Goal: Task Accomplishment & Management: Manage account settings

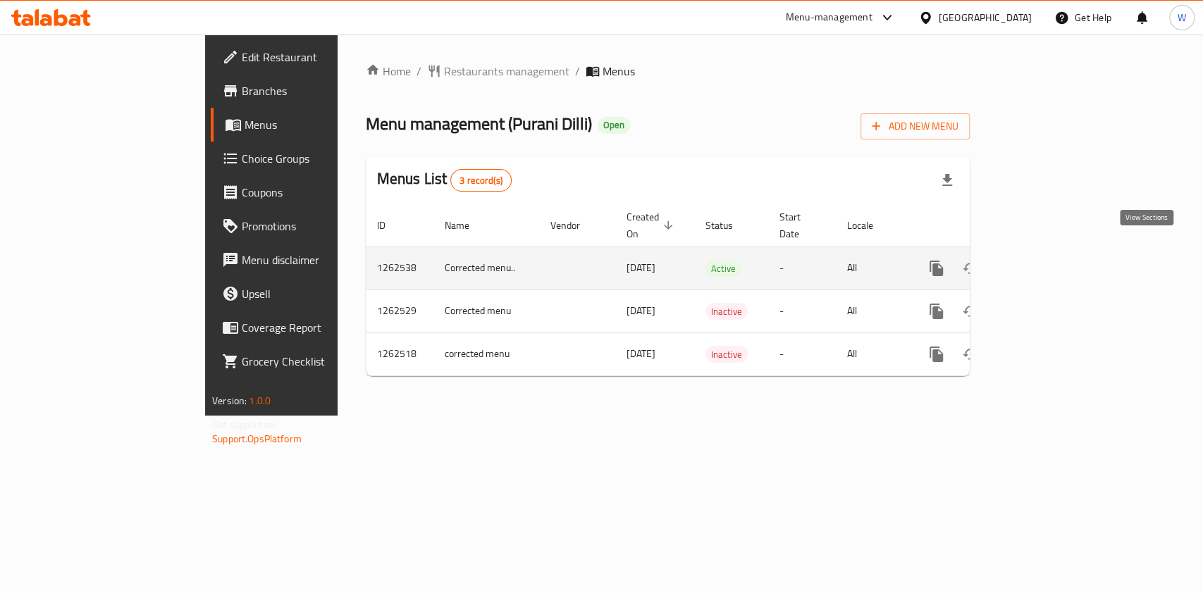
click at [1046, 260] on icon "enhanced table" at bounding box center [1037, 268] width 17 height 17
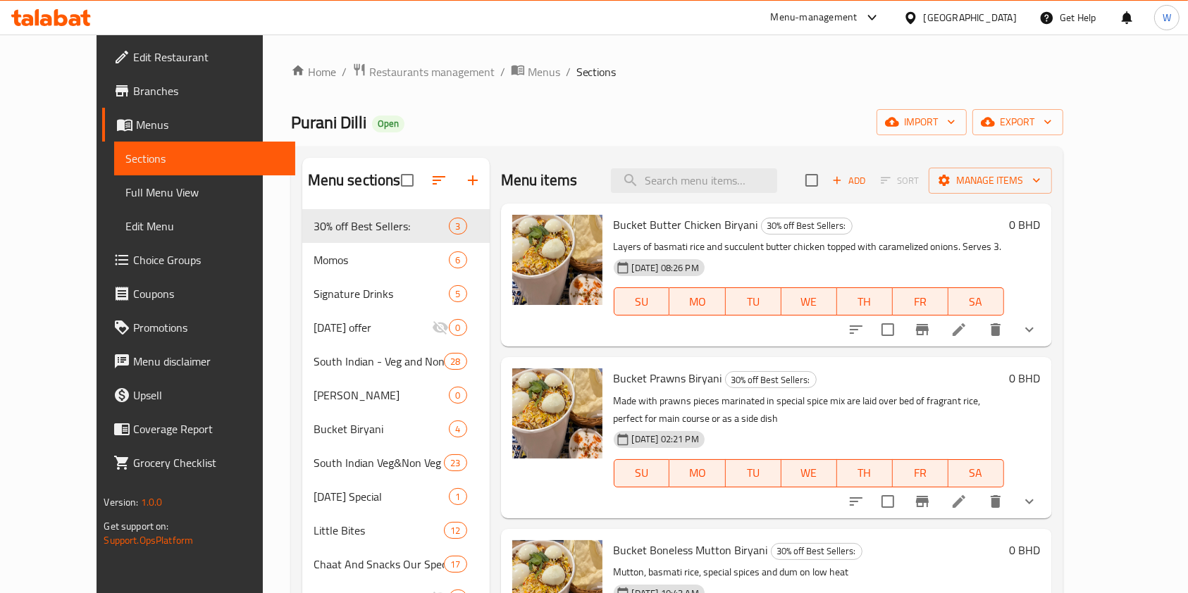
click at [600, 187] on div "Menu items Add Sort Manage items" at bounding box center [776, 181] width 551 height 46
click at [638, 175] on div "Menu items Add Sort Manage items" at bounding box center [776, 181] width 551 height 46
click at [685, 181] on input "search" at bounding box center [694, 180] width 166 height 25
click at [738, 199] on div "Menu items Add Sort Manage items" at bounding box center [776, 181] width 551 height 46
click at [735, 190] on input "search" at bounding box center [694, 180] width 166 height 25
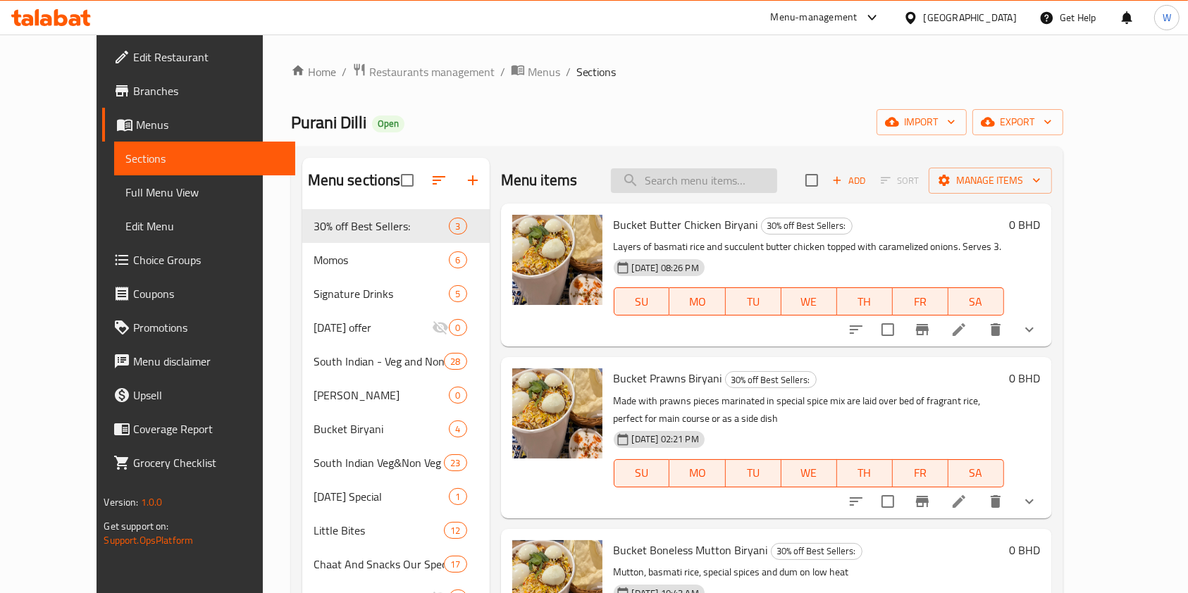
paste input "[PERSON_NAME]"
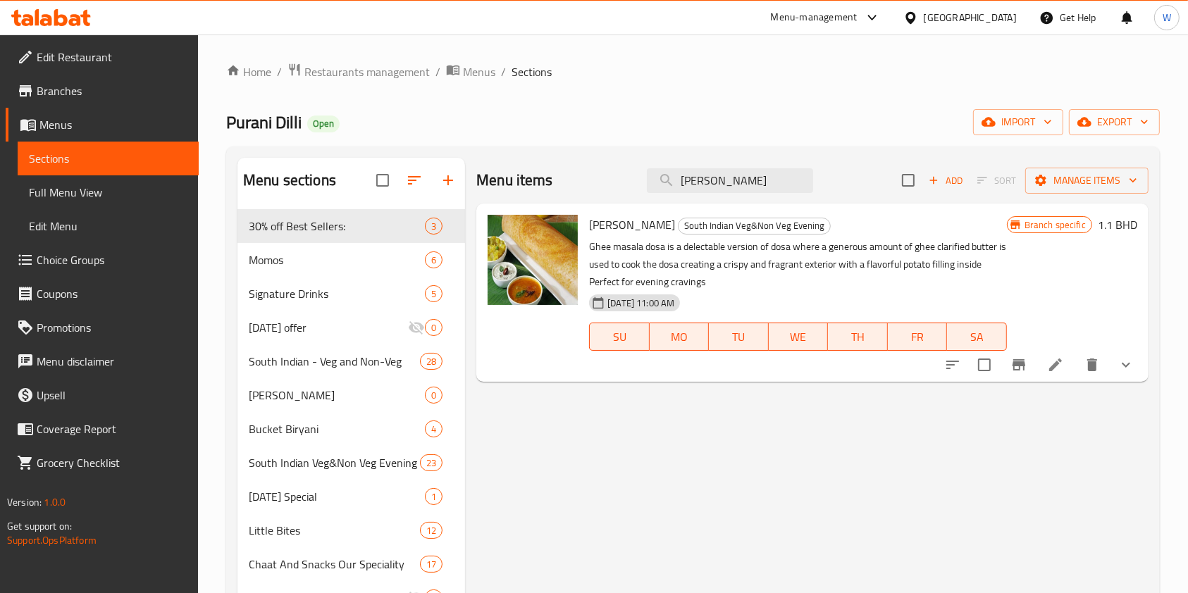
type input "[PERSON_NAME]"
click at [1026, 371] on icon "Branch-specific-item" at bounding box center [1018, 365] width 17 height 17
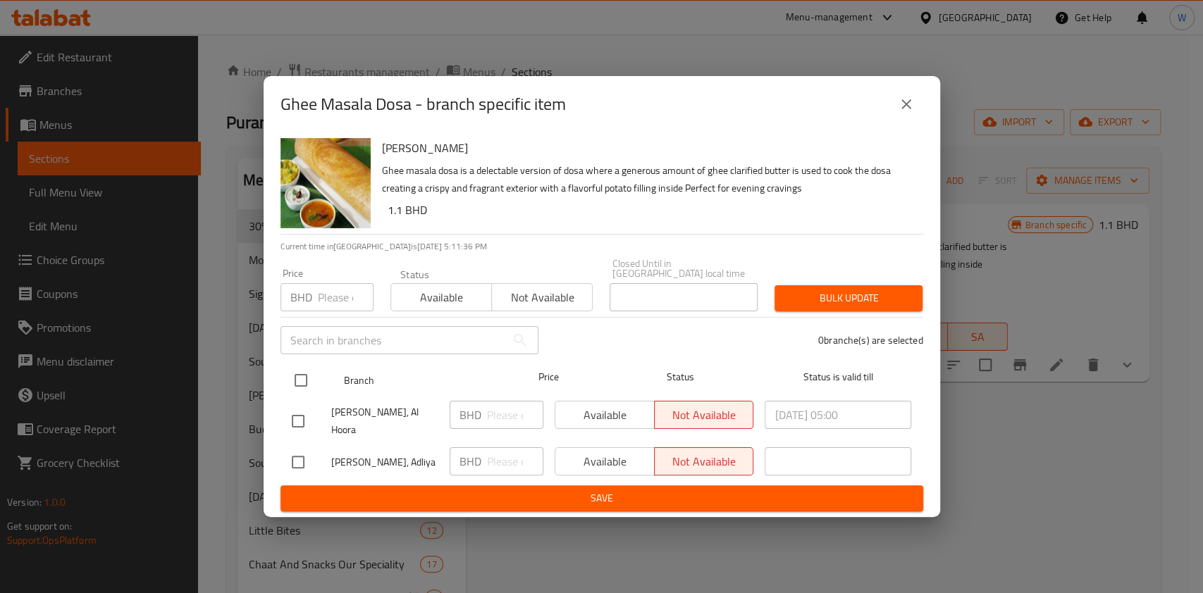
click at [312, 382] on input "checkbox" at bounding box center [301, 381] width 30 height 30
checkbox input "true"
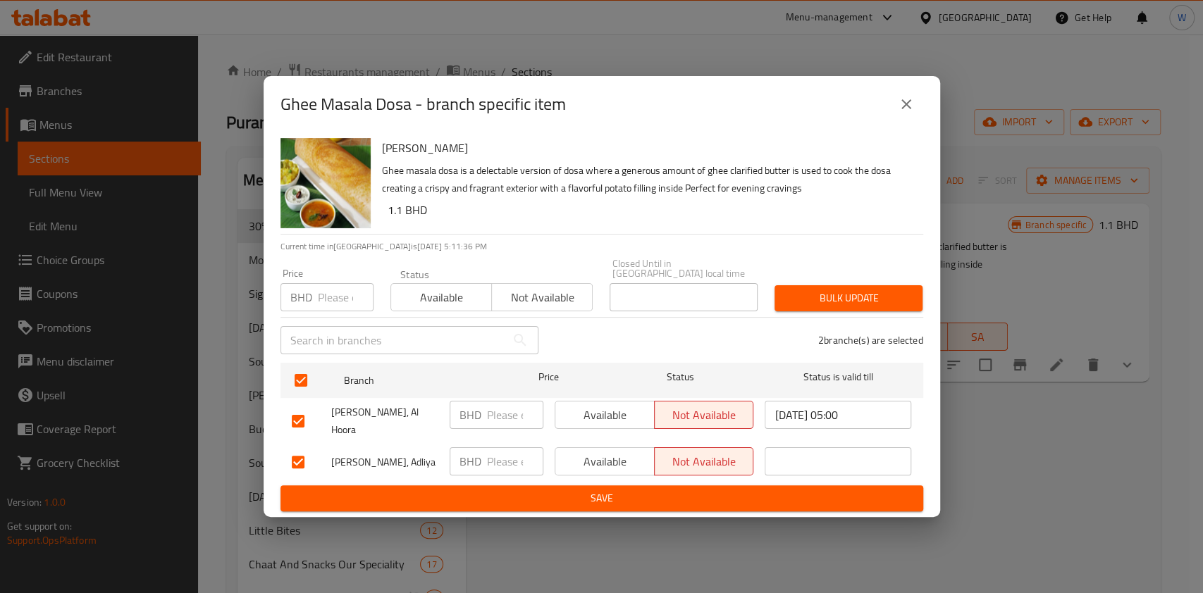
click at [436, 303] on span "Available" at bounding box center [441, 297] width 89 height 20
click at [841, 290] on span "Bulk update" at bounding box center [848, 299] width 125 height 18
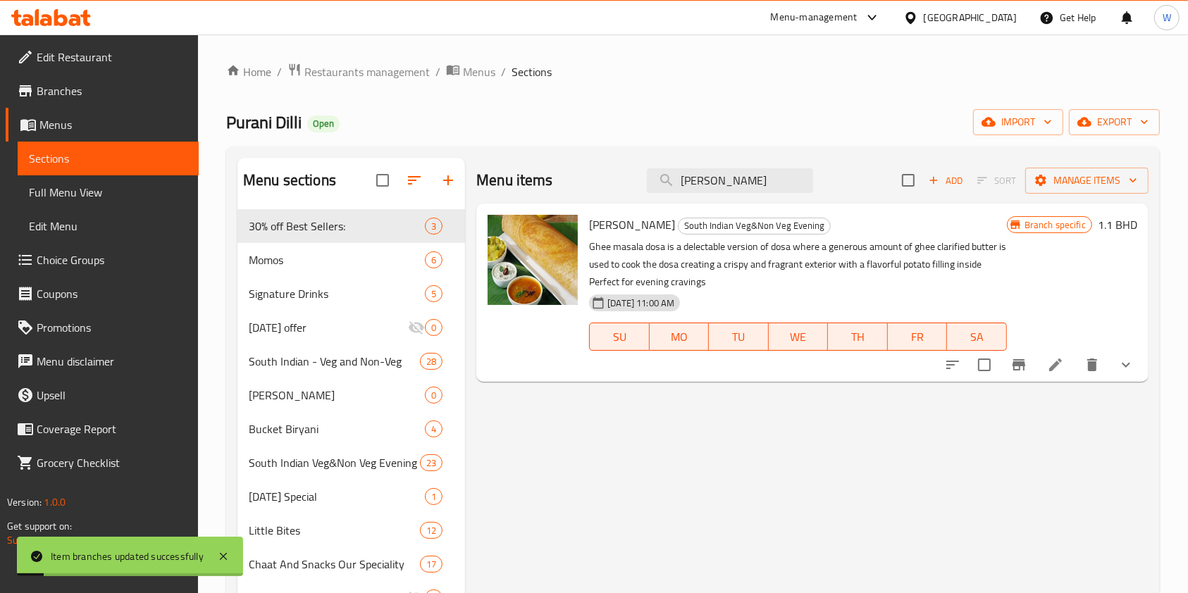
click at [642, 227] on span "[PERSON_NAME]" at bounding box center [632, 224] width 86 height 21
copy h6 "[PERSON_NAME]"
